Goal: Task Accomplishment & Management: Manage account settings

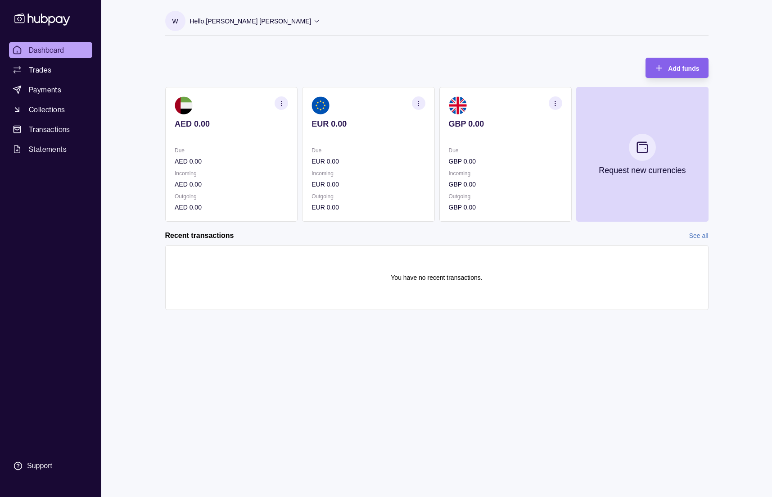
click at [287, 97] on button "button" at bounding box center [282, 103] width 14 height 14
click at [199, 100] on link "View transactions" at bounding box center [214, 103] width 49 height 10
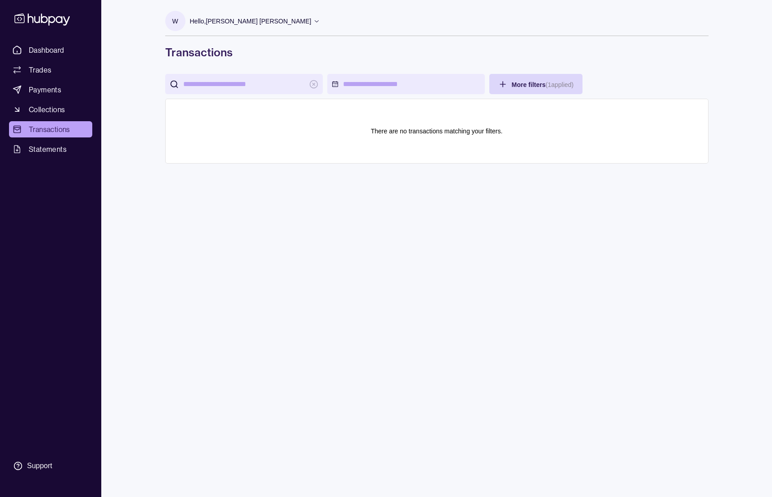
click at [429, 243] on div "W Hello, [PERSON_NAME] [PERSON_NAME] Royal Marketing Managment LLC Account Term…" at bounding box center [436, 248] width 579 height 497
click at [58, 51] on span "Dashboard" at bounding box center [47, 50] width 36 height 11
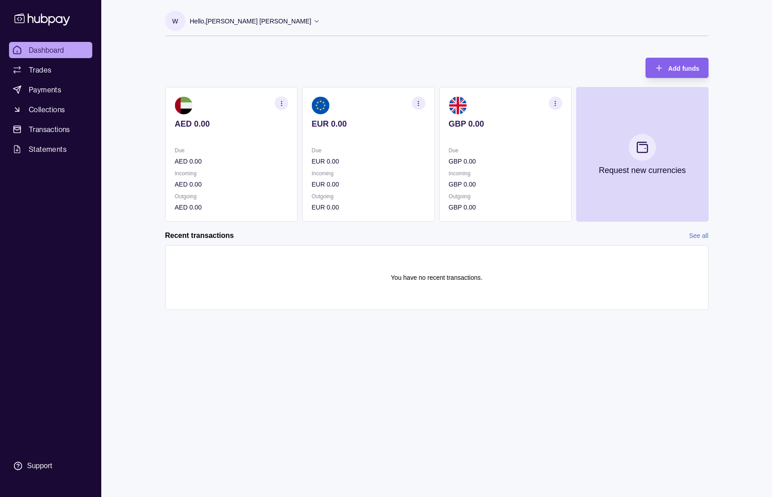
click at [701, 238] on link "See all" at bounding box center [698, 235] width 19 height 10
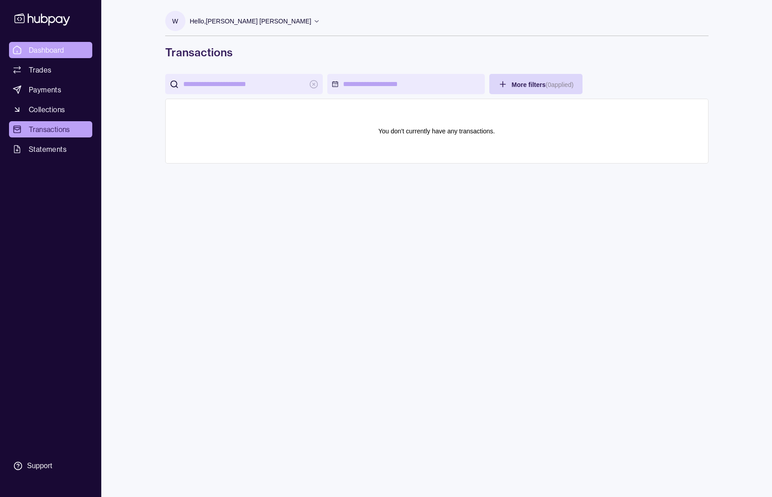
click at [61, 50] on span "Dashboard" at bounding box center [47, 50] width 36 height 11
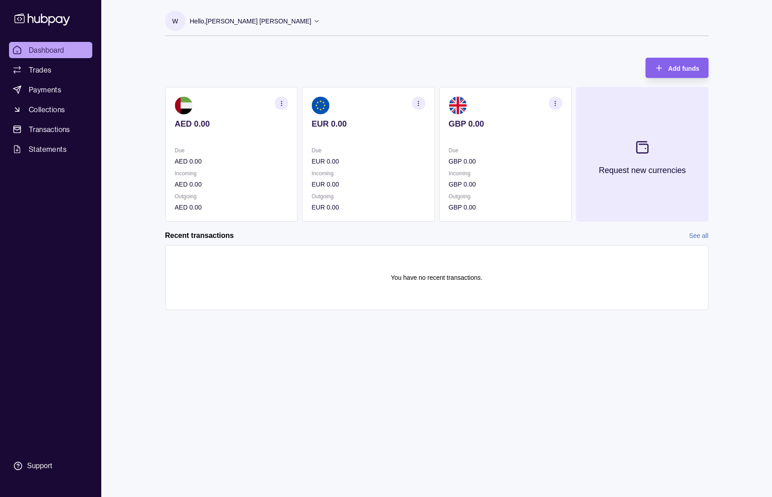
click at [642, 145] on icon at bounding box center [642, 146] width 11 height 11
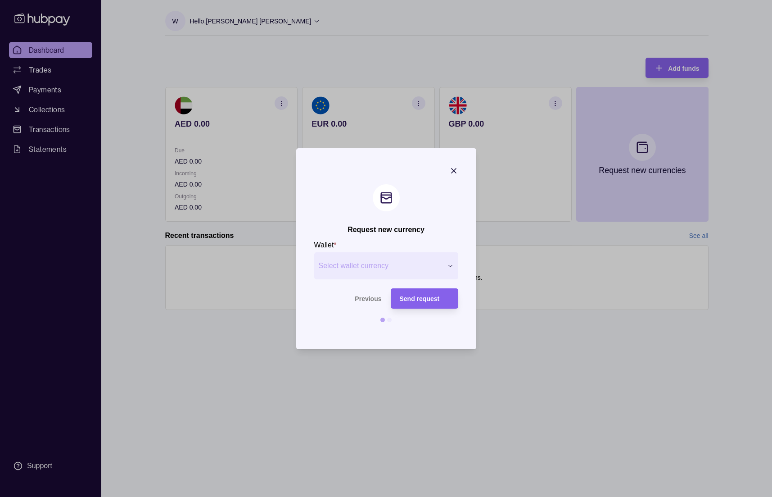
click at [366, 496] on div "Request new currency Wallet * Select wallet currency *** *** *** *** *** *** **…" at bounding box center [386, 497] width 772 height 0
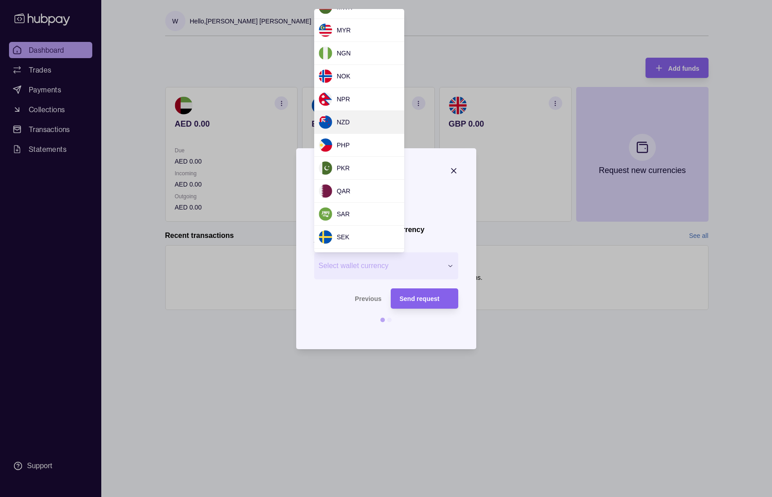
scroll to position [744, 0]
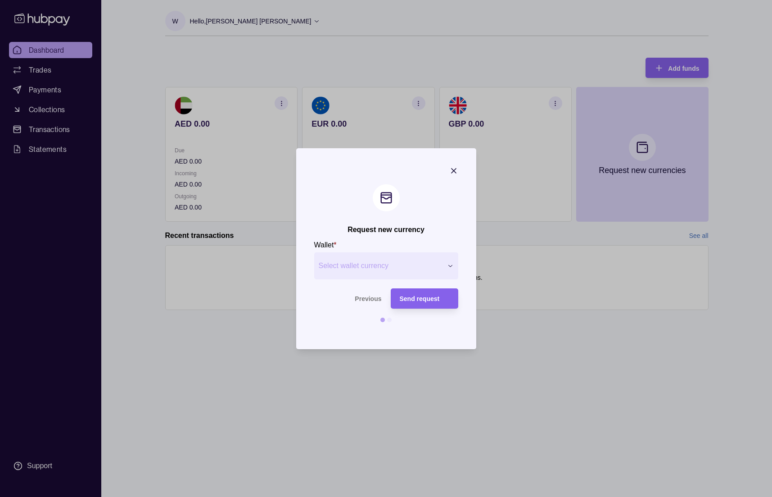
click at [452, 496] on div "Request new currency Wallet * Select wallet currency *** *** *** *** *** *** **…" at bounding box center [386, 497] width 772 height 0
click at [452, 168] on icon "button" at bounding box center [453, 170] width 9 height 9
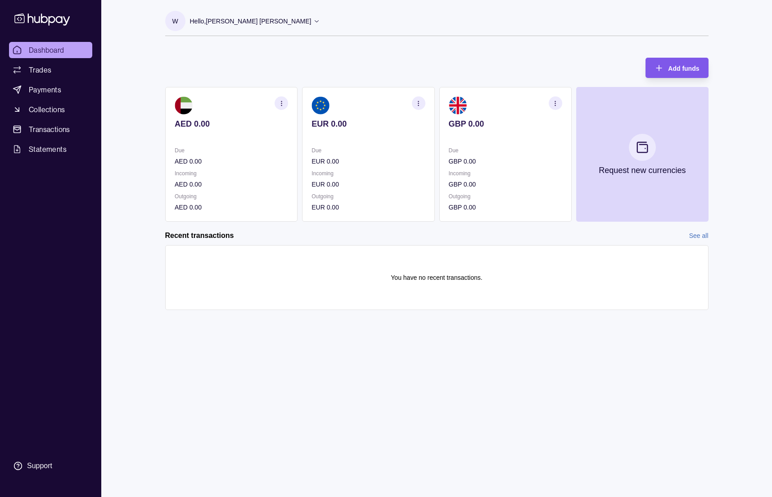
click at [666, 64] on div "Add funds" at bounding box center [670, 68] width 58 height 20
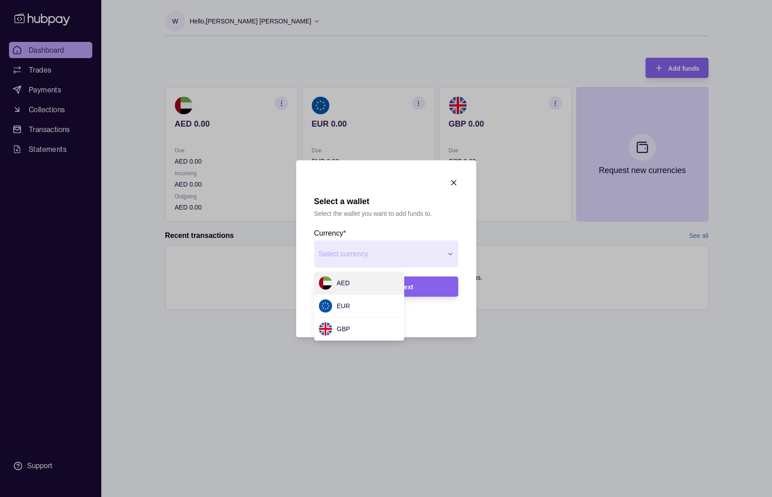
click at [381, 496] on div "Select a wallet Select the wallet you want to add funds to. Currency * Select c…" at bounding box center [386, 497] width 772 height 0
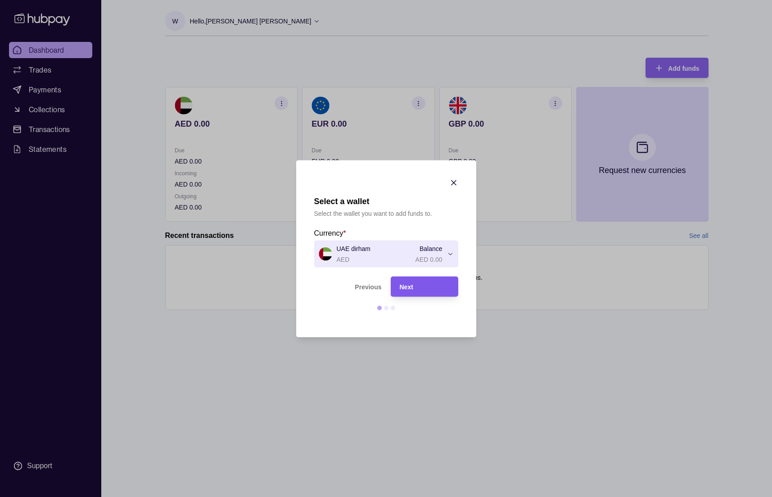
click at [418, 294] on div "Next" at bounding box center [417, 286] width 63 height 20
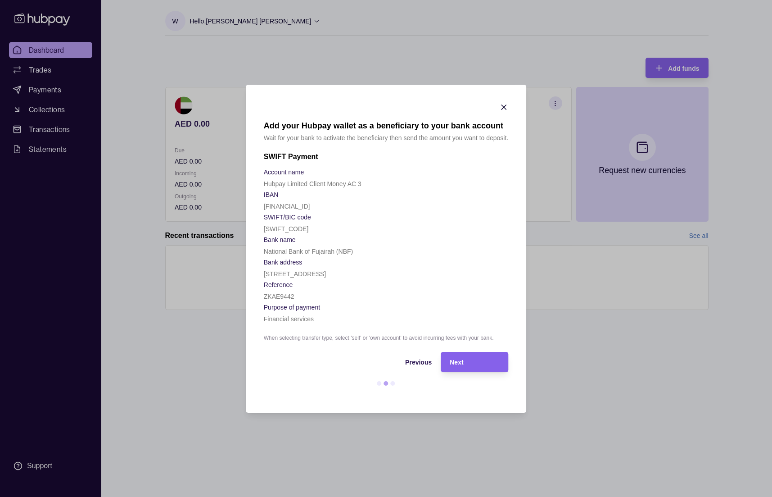
click at [459, 359] on span "Next" at bounding box center [457, 361] width 14 height 7
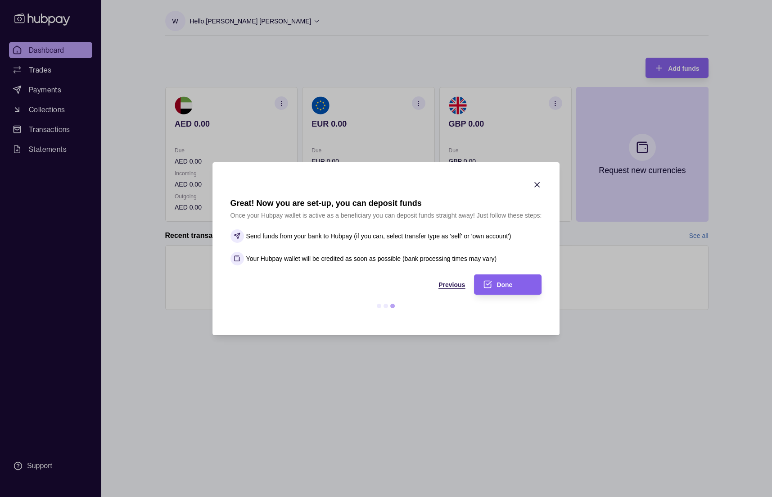
click at [452, 286] on span "Previous" at bounding box center [451, 284] width 27 height 7
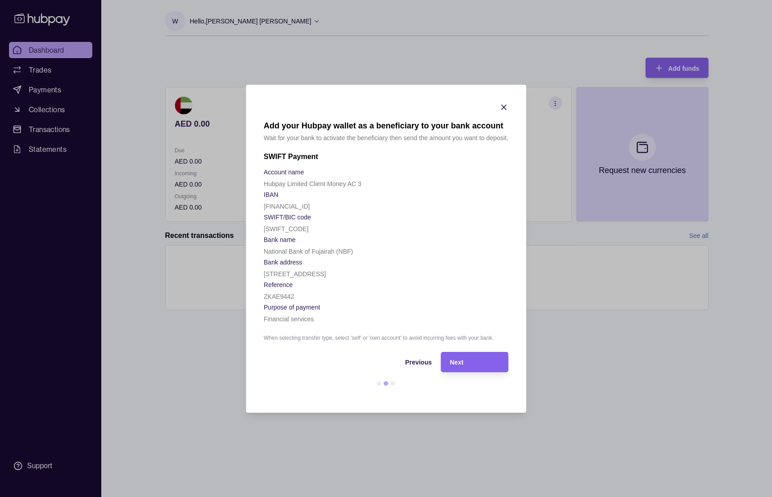
click at [506, 106] on icon "button" at bounding box center [503, 107] width 9 height 9
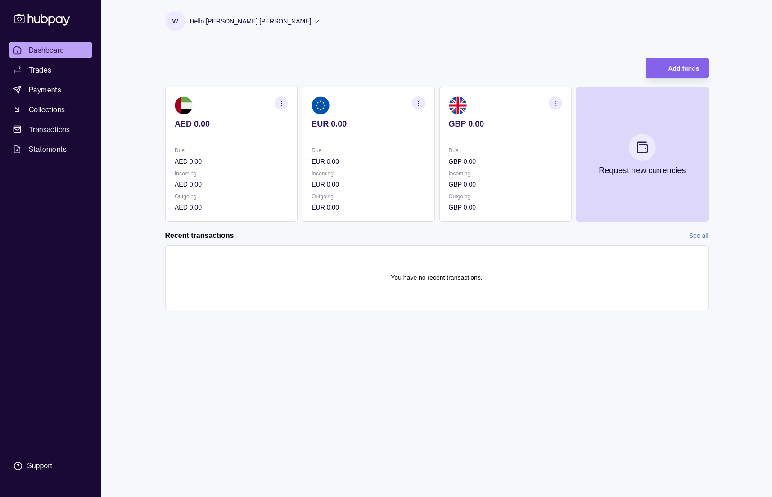
click at [490, 332] on div "W Hello, [PERSON_NAME] [PERSON_NAME] Royal Marketing Managment LLC Account Term…" at bounding box center [436, 248] width 579 height 497
drag, startPoint x: 63, startPoint y: 51, endPoint x: 67, endPoint y: 46, distance: 6.1
click at [63, 50] on span "Dashboard" at bounding box center [47, 50] width 36 height 11
click at [294, 50] on div "Add funds AED 0.00 Due AED 0.00 Incoming AED 0.00 Outgoing AED 0.00 EUR 0.00 Du…" at bounding box center [436, 135] width 543 height 173
click at [321, 60] on div "Add funds AED 0.00 Due AED 0.00 Incoming AED 0.00 Outgoing AED 0.00 EUR 0.00 Du…" at bounding box center [436, 135] width 543 height 173
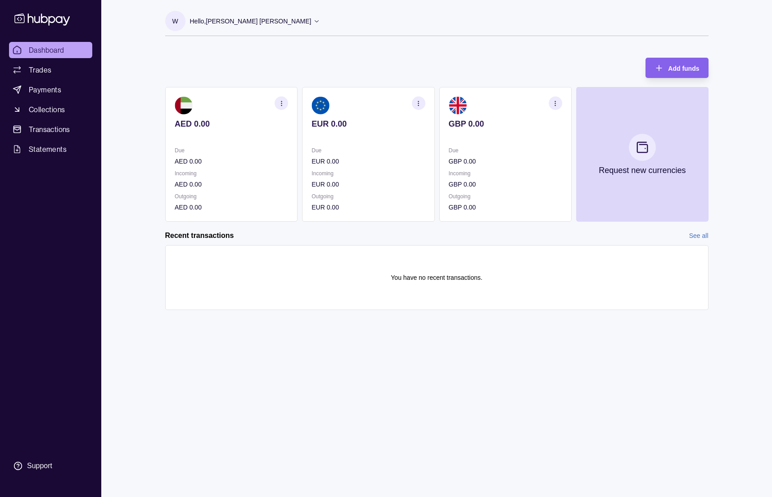
click at [72, 53] on link "Dashboard" at bounding box center [50, 50] width 83 height 16
